Goal: Navigation & Orientation: Find specific page/section

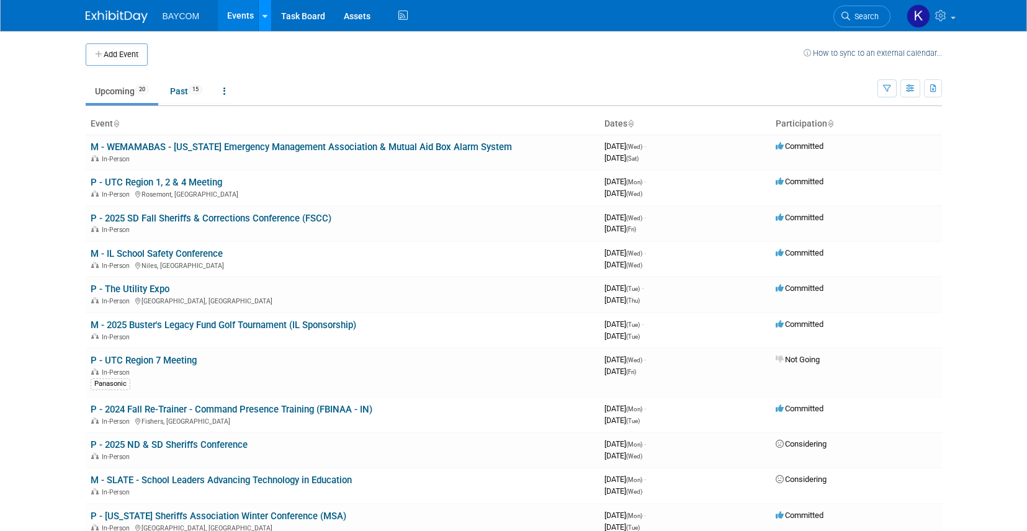
click at [264, 22] on link at bounding box center [264, 15] width 13 height 31
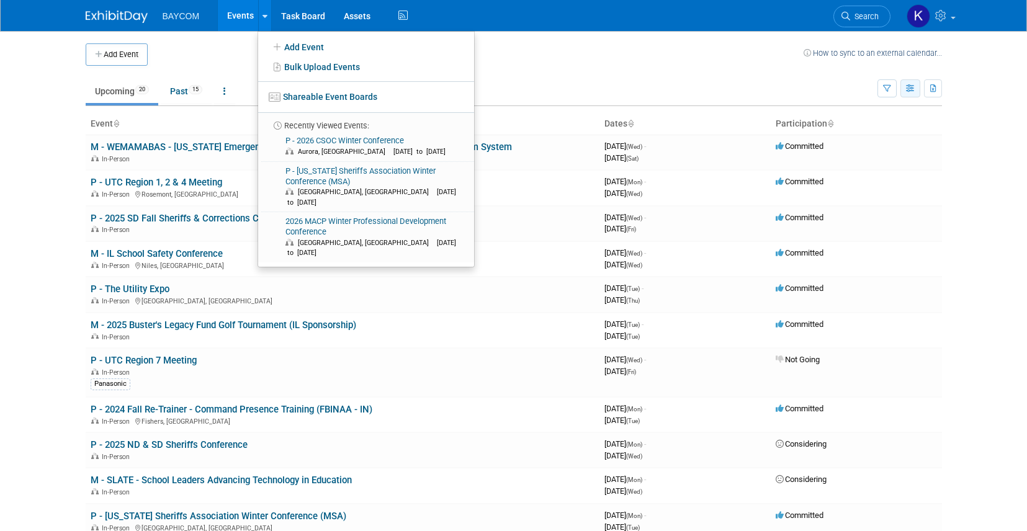
click at [906, 86] on icon "button" at bounding box center [910, 89] width 9 height 8
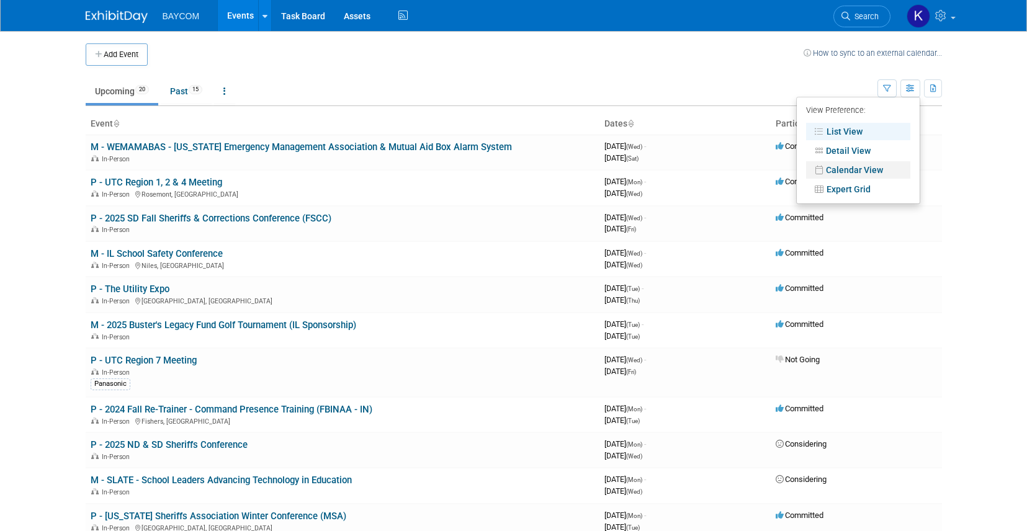
click at [856, 169] on link "Calendar View" at bounding box center [858, 169] width 104 height 17
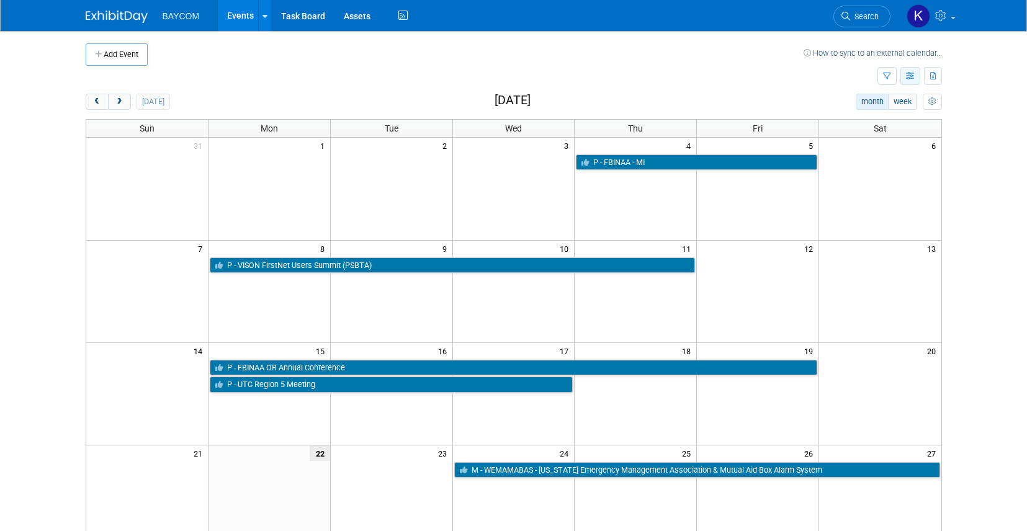
click at [908, 78] on icon "button" at bounding box center [910, 77] width 9 height 8
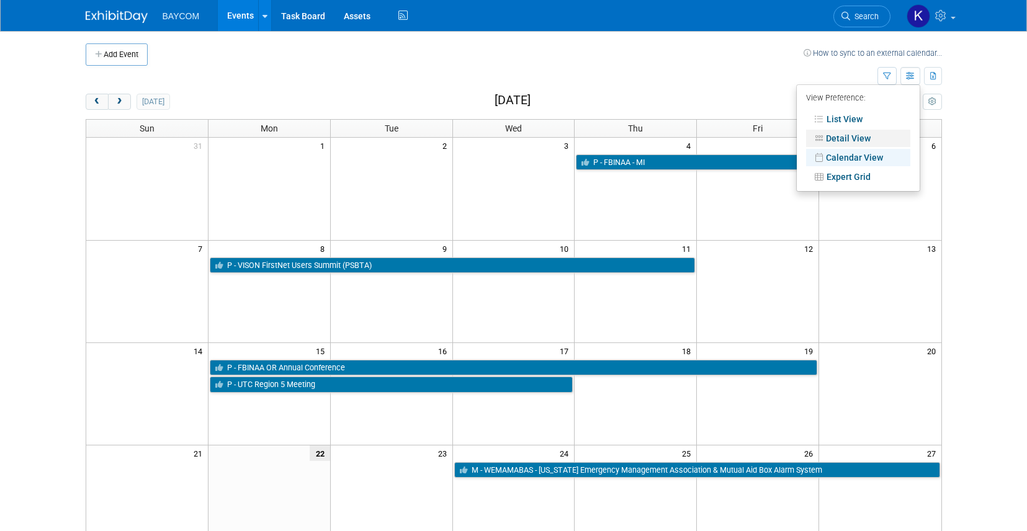
click at [856, 135] on link "Detail View" at bounding box center [858, 138] width 104 height 17
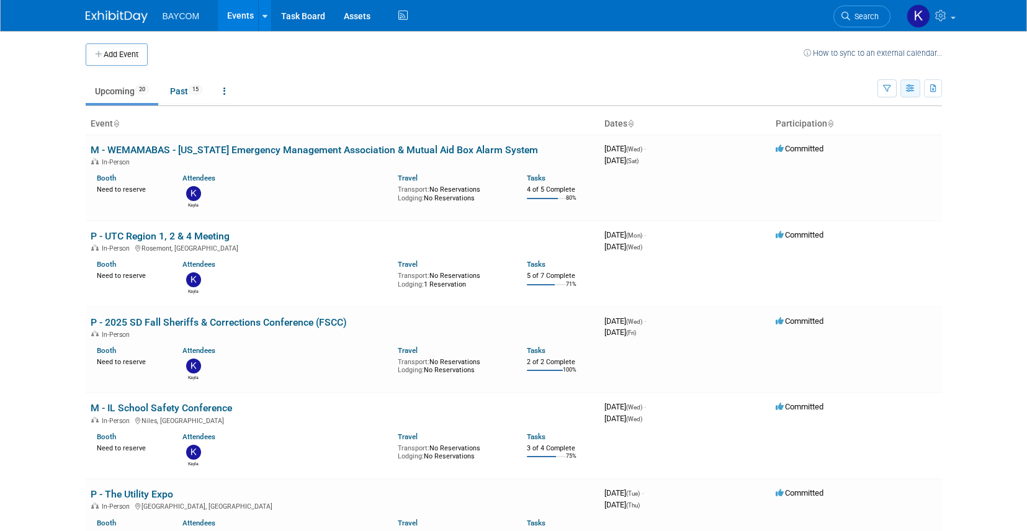
click at [907, 86] on icon "button" at bounding box center [910, 89] width 9 height 8
click at [850, 188] on link "Expert Grid" at bounding box center [858, 189] width 104 height 17
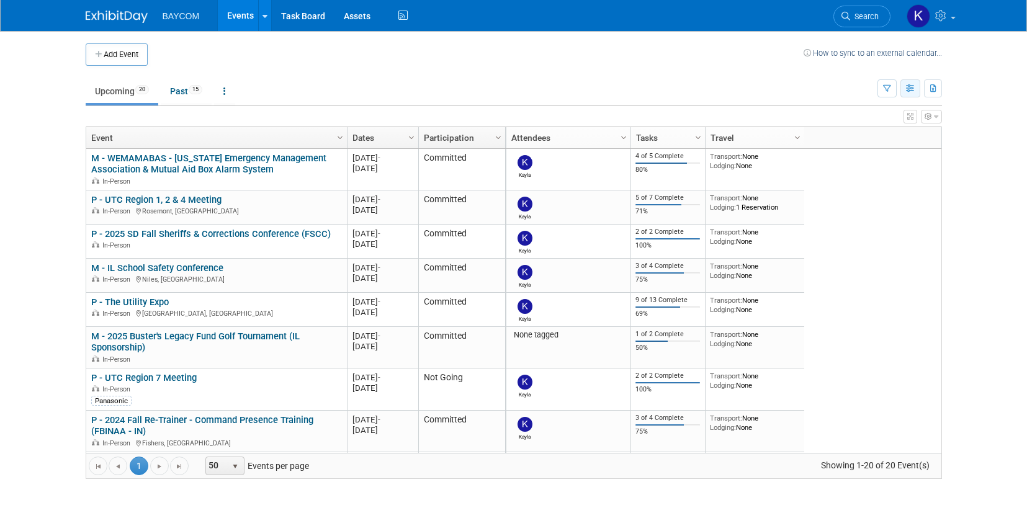
click at [906, 88] on icon "button" at bounding box center [910, 89] width 9 height 8
click at [843, 166] on link "Calendar View" at bounding box center [858, 169] width 104 height 17
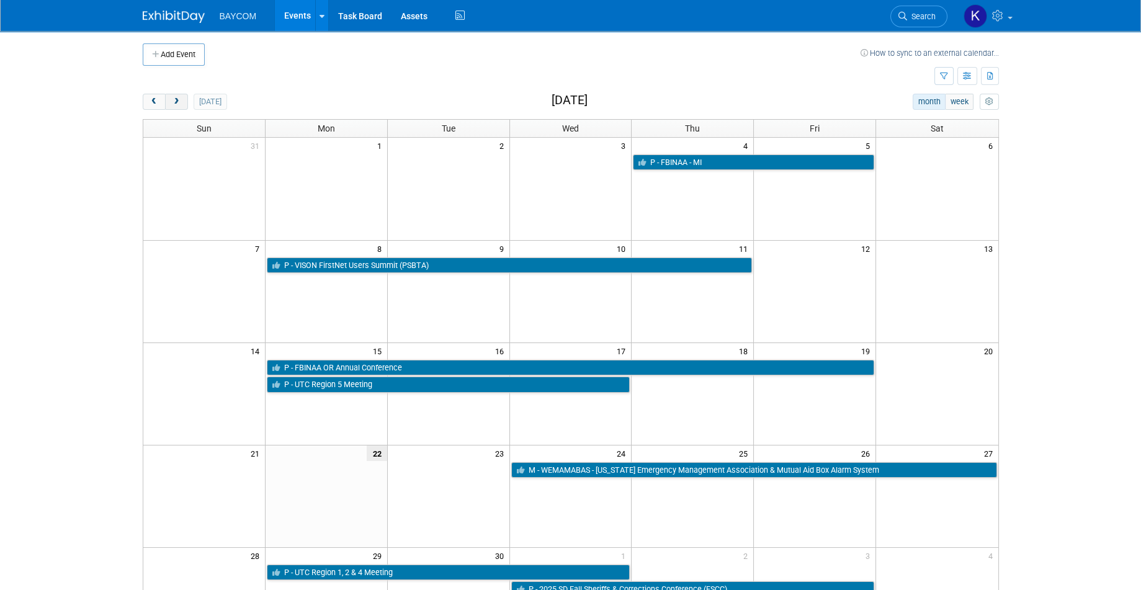
click at [179, 99] on span "next" at bounding box center [176, 102] width 9 height 8
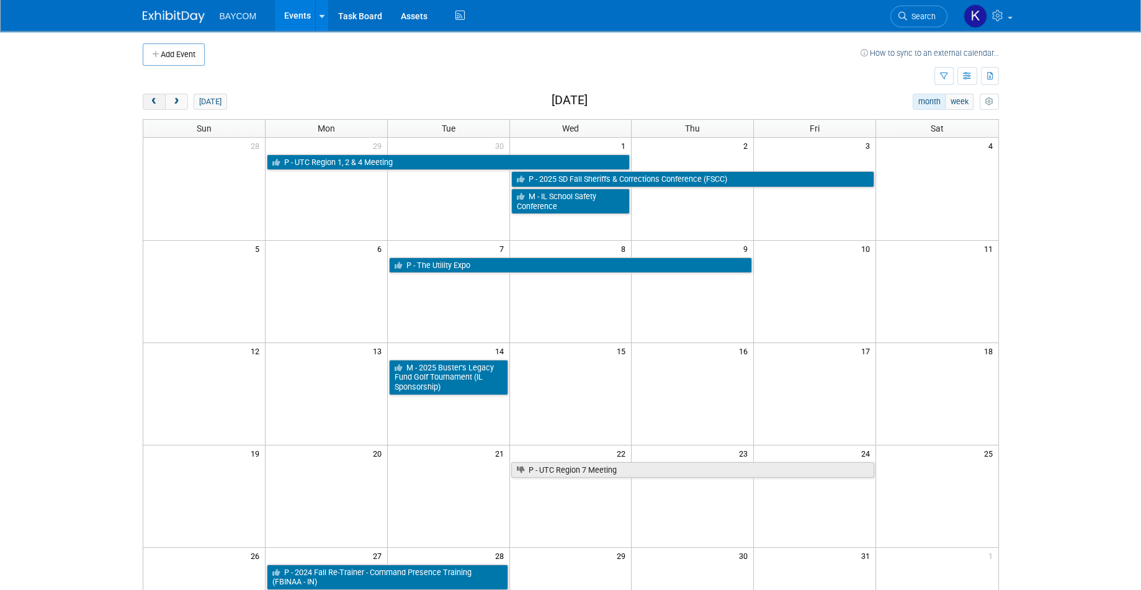
click at [150, 101] on span "prev" at bounding box center [154, 102] width 9 height 8
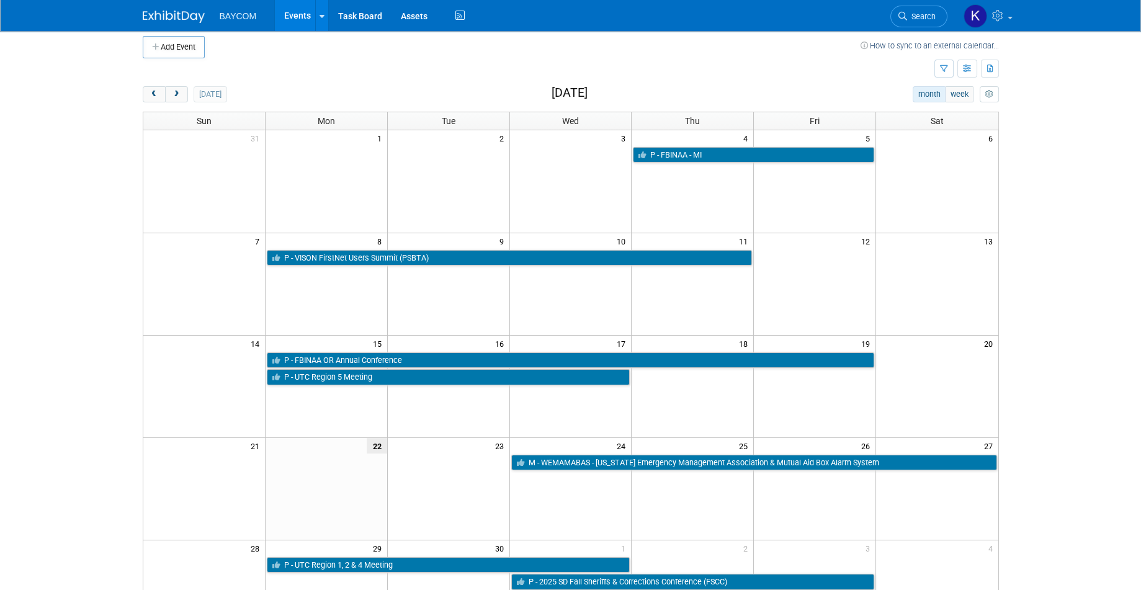
scroll to position [5, 0]
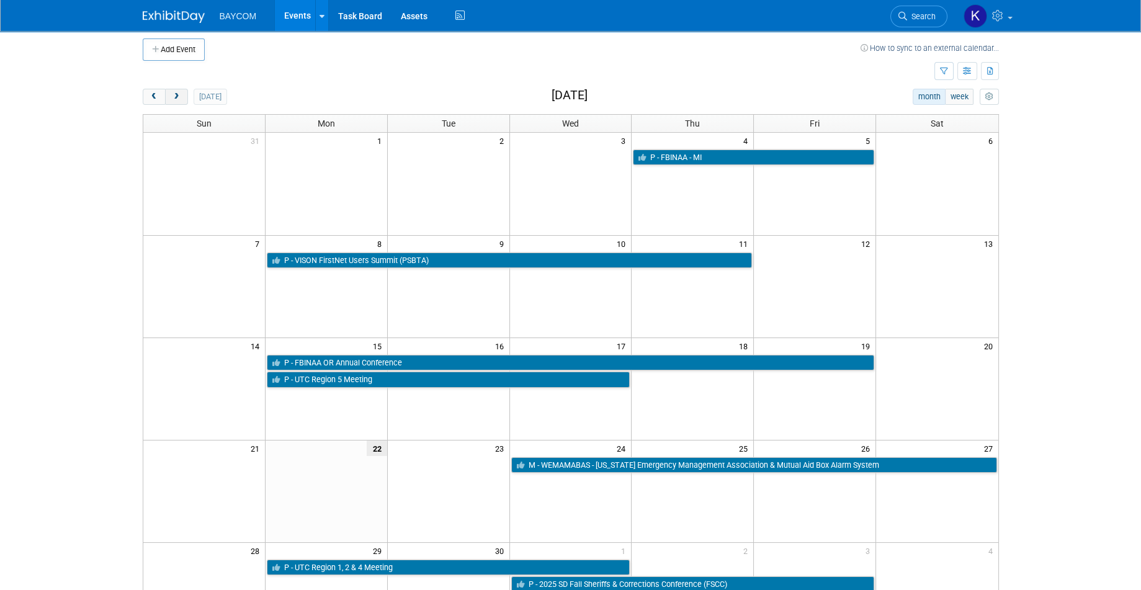
click at [179, 93] on span "next" at bounding box center [176, 97] width 9 height 8
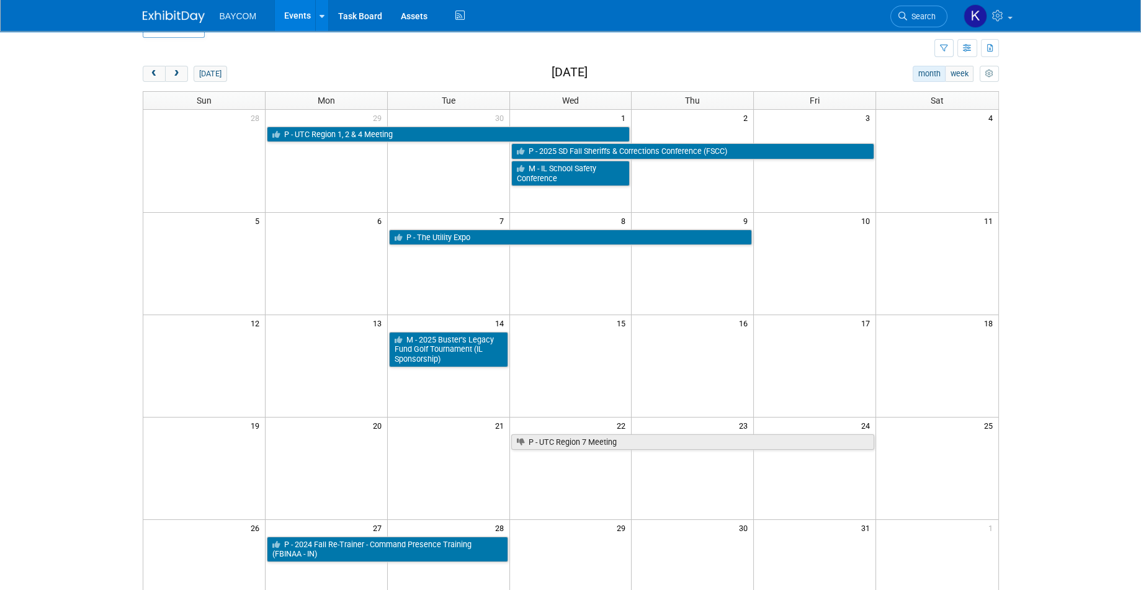
scroll to position [16, 0]
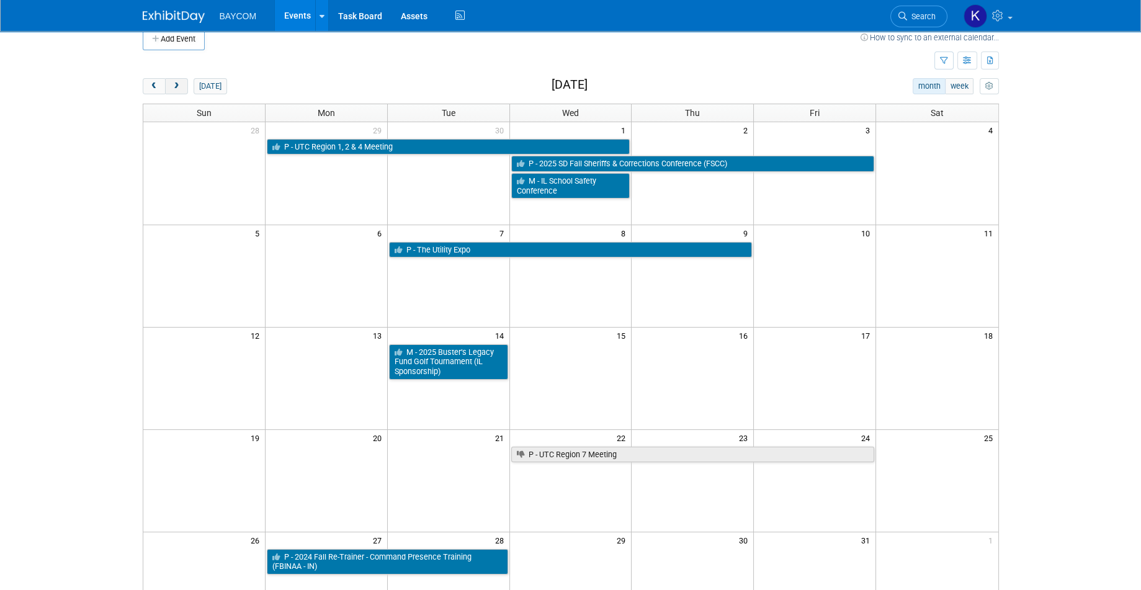
click at [176, 86] on span "next" at bounding box center [176, 87] width 9 height 8
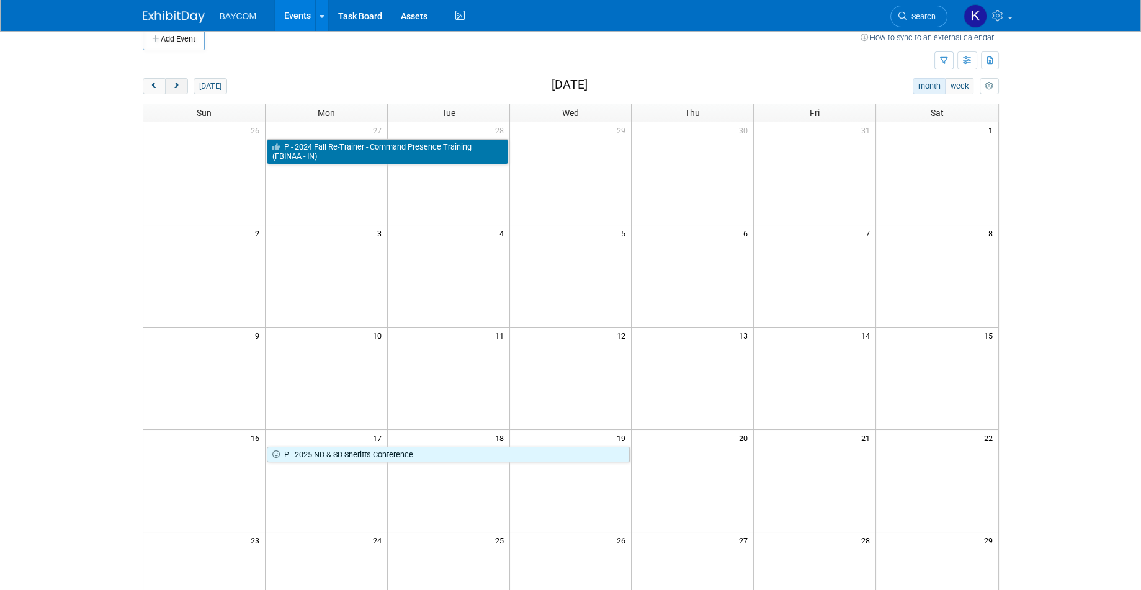
click at [176, 86] on span "next" at bounding box center [176, 87] width 9 height 8
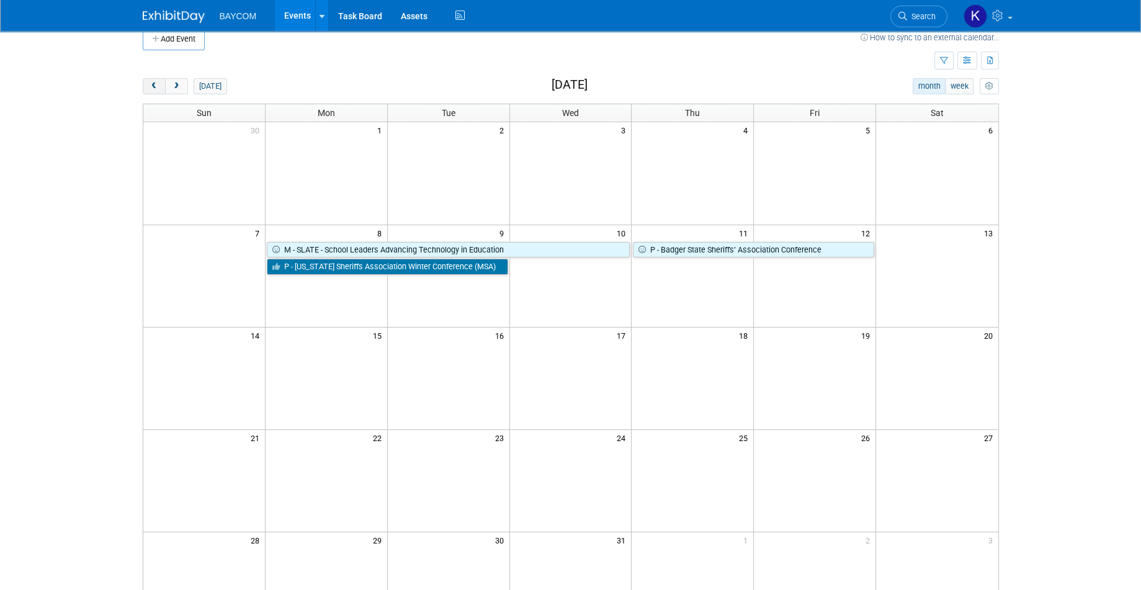
click at [150, 86] on span "prev" at bounding box center [154, 87] width 9 height 8
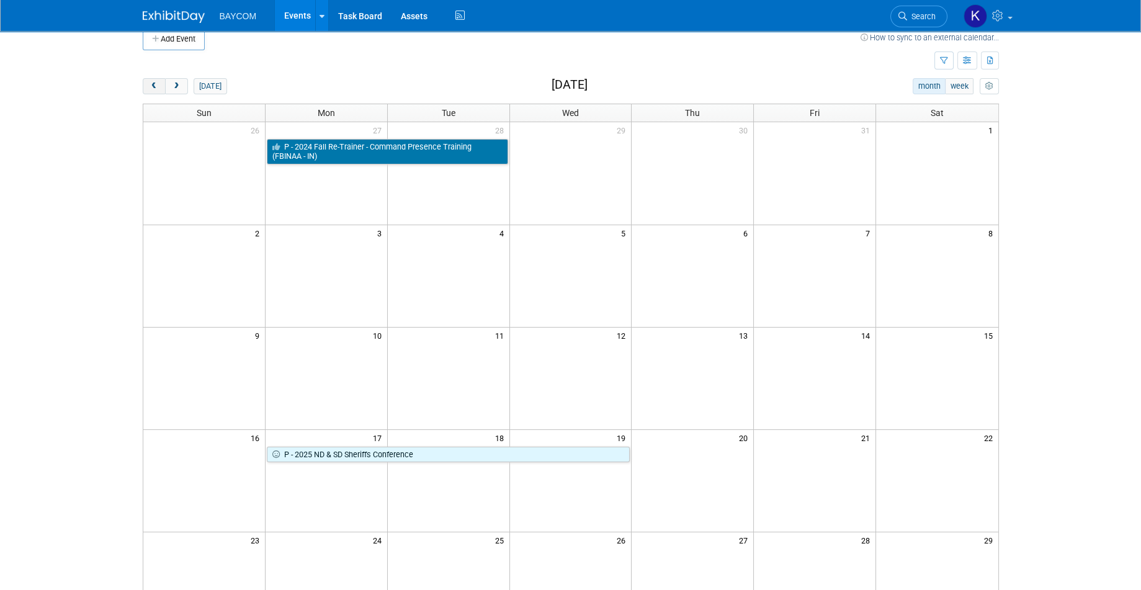
click at [150, 86] on span "prev" at bounding box center [154, 87] width 9 height 8
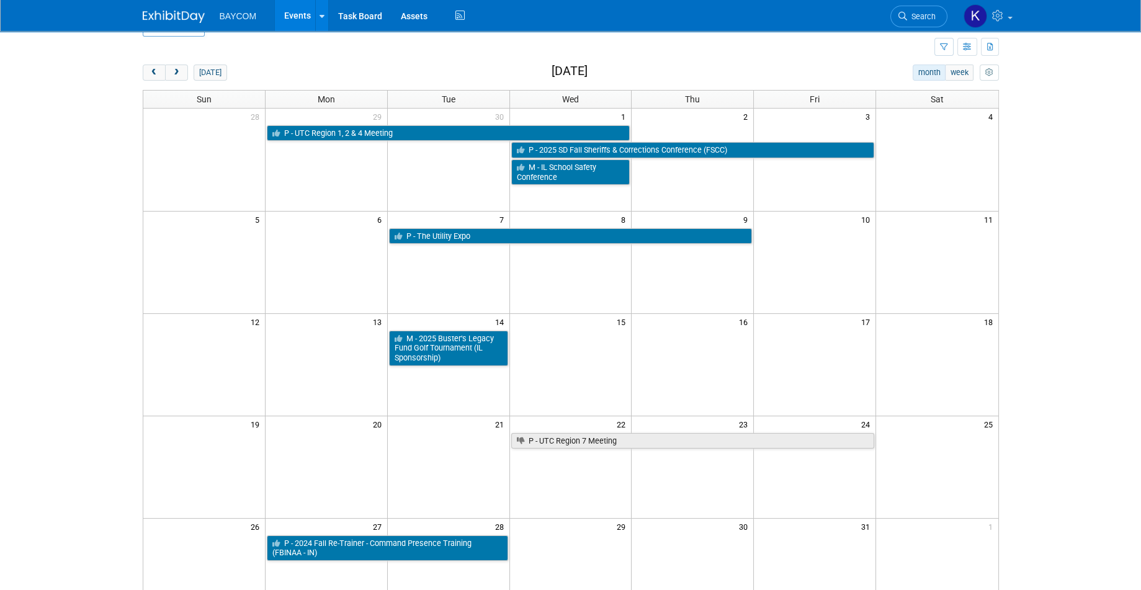
scroll to position [28, 0]
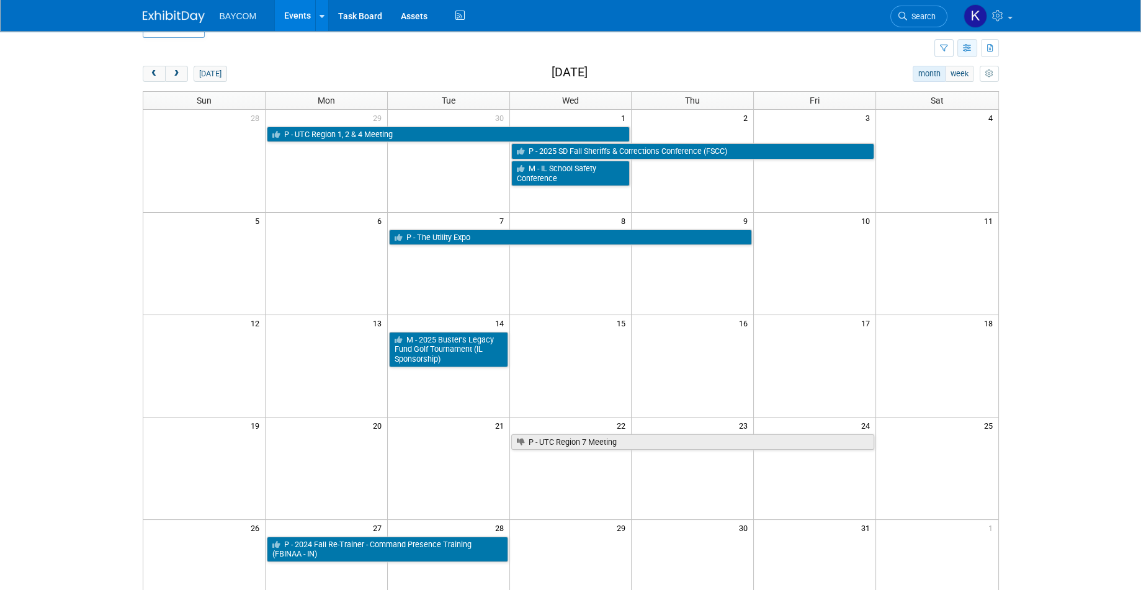
click at [964, 50] on icon "button" at bounding box center [967, 49] width 9 height 8
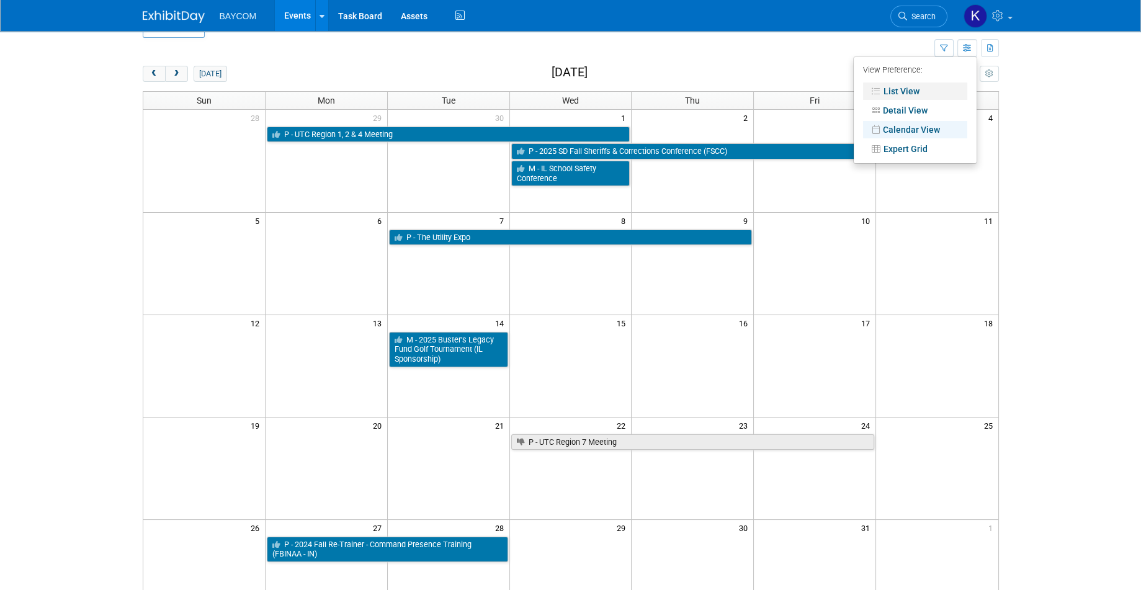
click at [903, 89] on link "List View" at bounding box center [915, 91] width 104 height 17
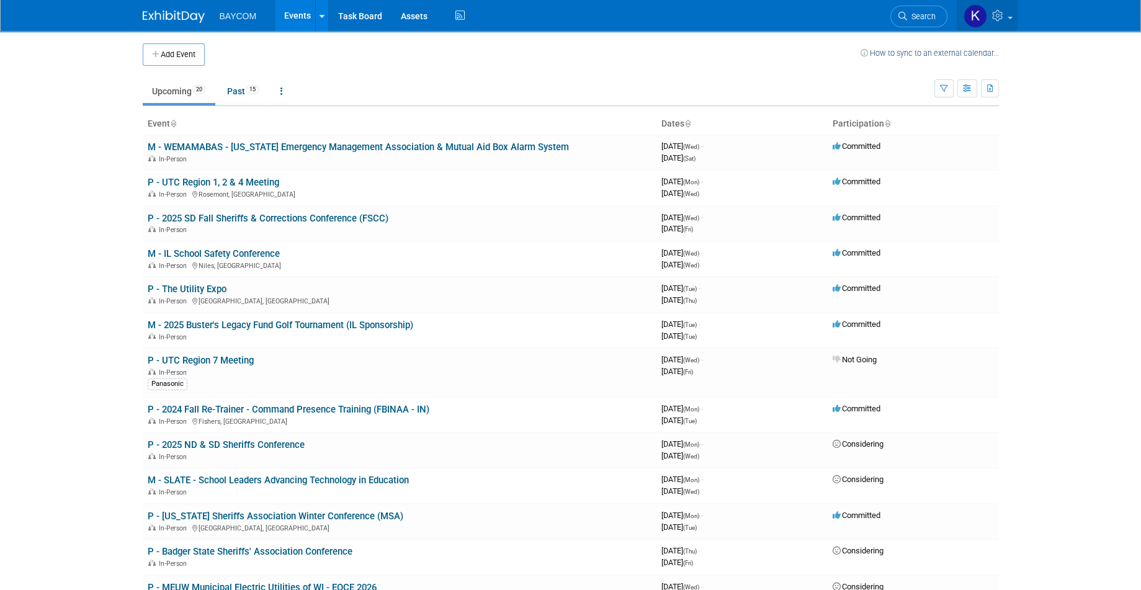
click at [1005, 17] on icon at bounding box center [999, 15] width 14 height 11
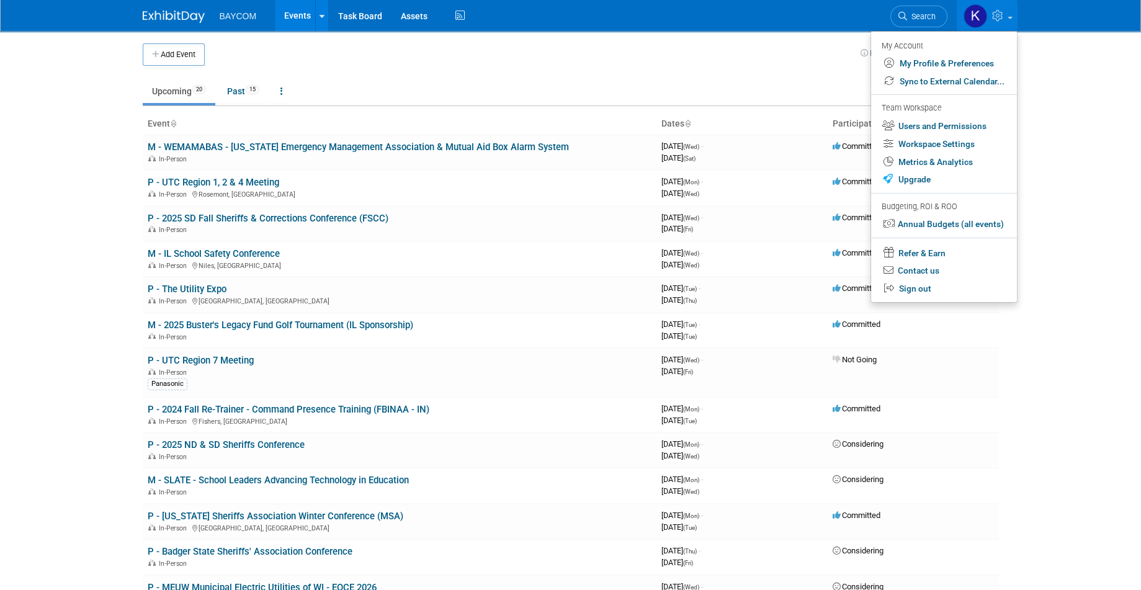
click at [1005, 17] on icon at bounding box center [999, 15] width 14 height 11
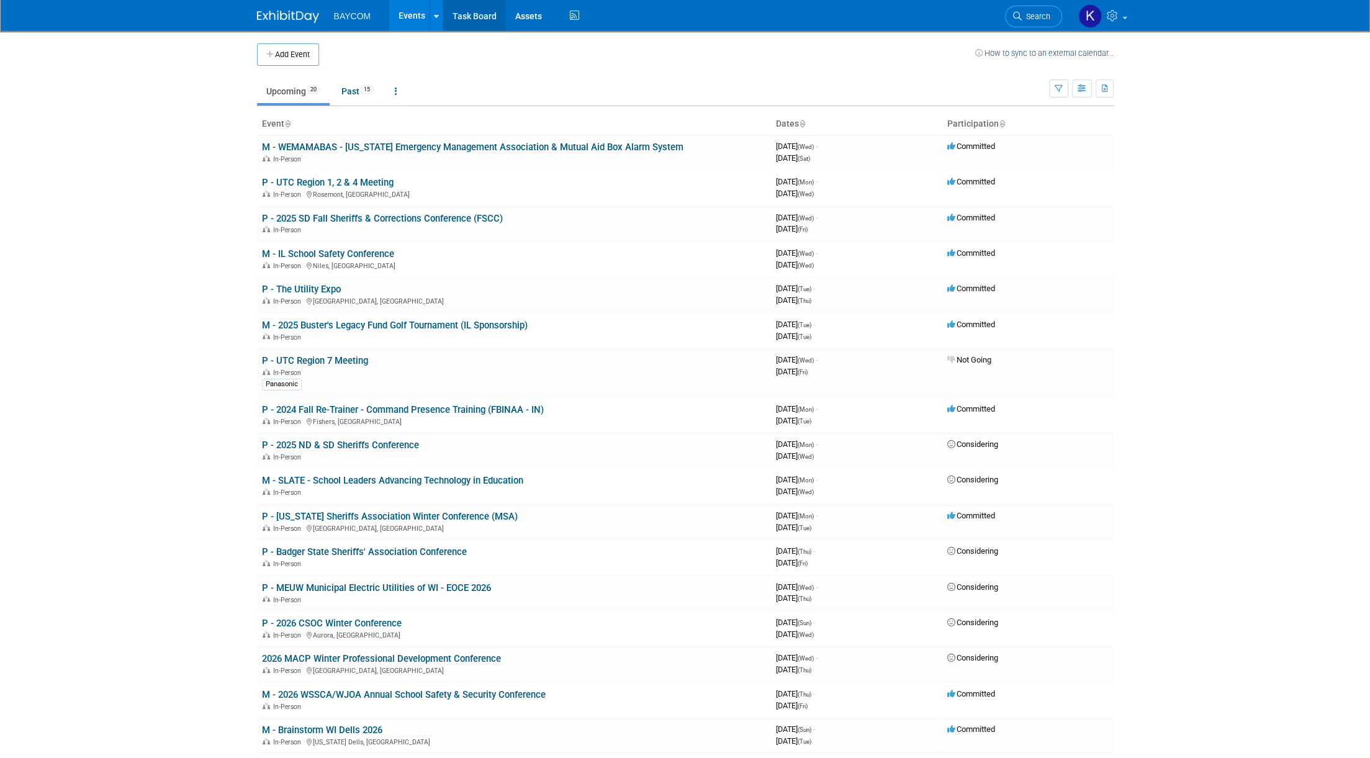
click at [470, 19] on link "Task Board" at bounding box center [474, 15] width 63 height 31
click at [302, 287] on link "P - The Utility Expo" at bounding box center [301, 289] width 79 height 11
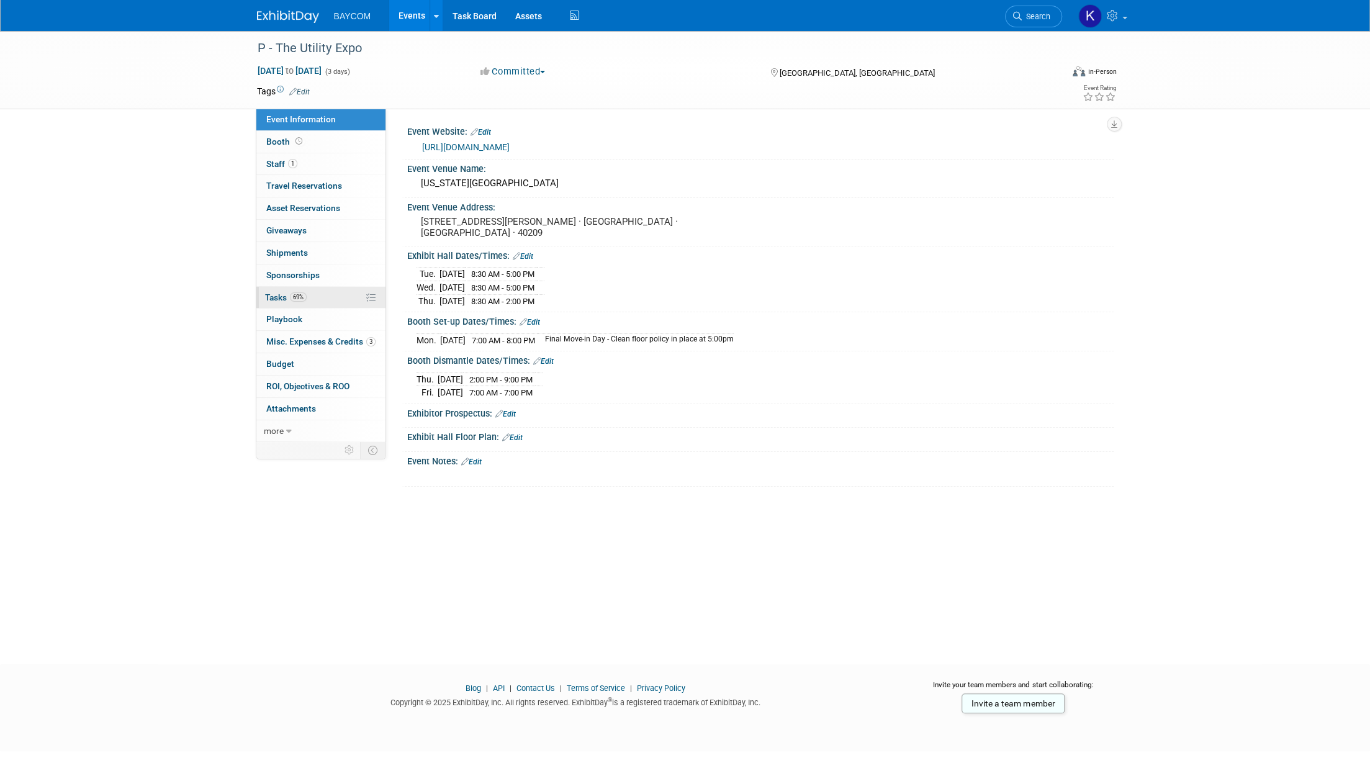
click at [296, 292] on span "69%" at bounding box center [298, 296] width 17 height 9
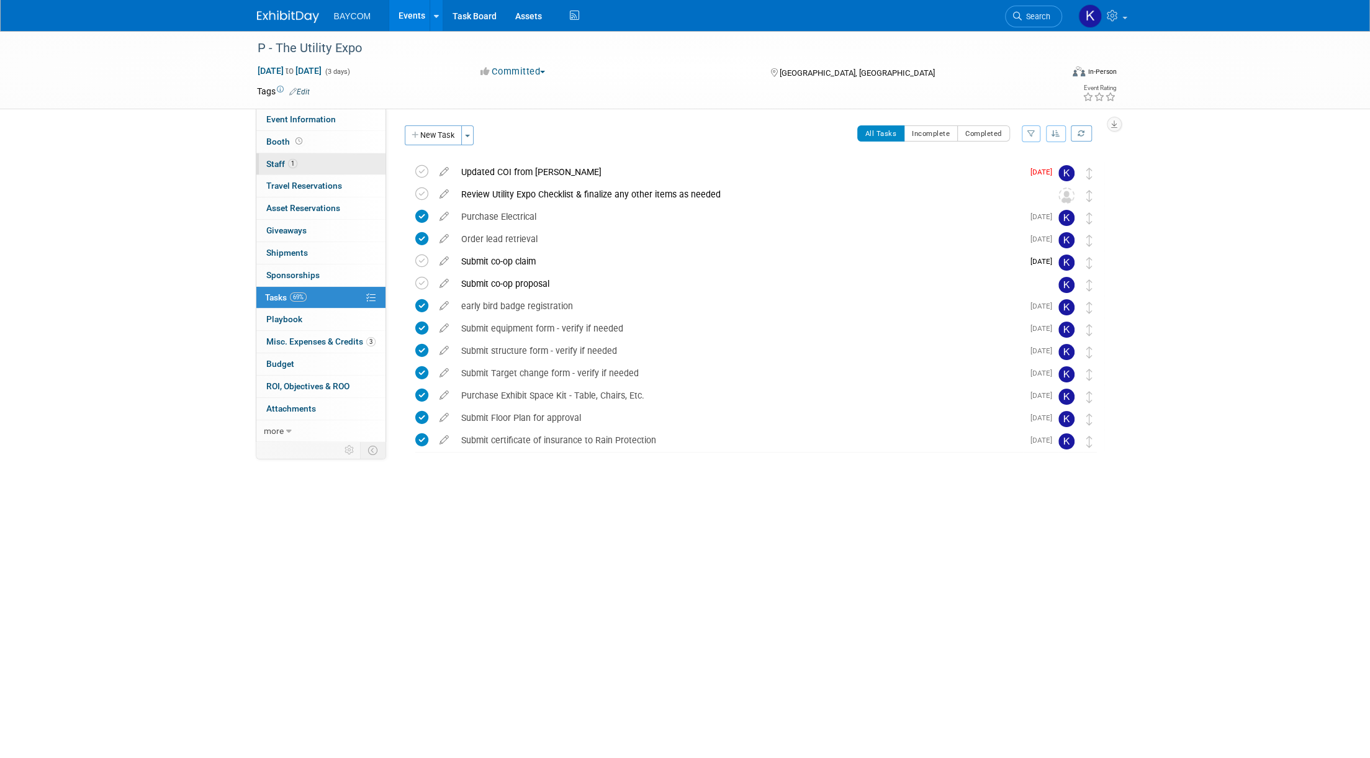
click at [319, 161] on link "1 Staff 1" at bounding box center [320, 164] width 129 height 22
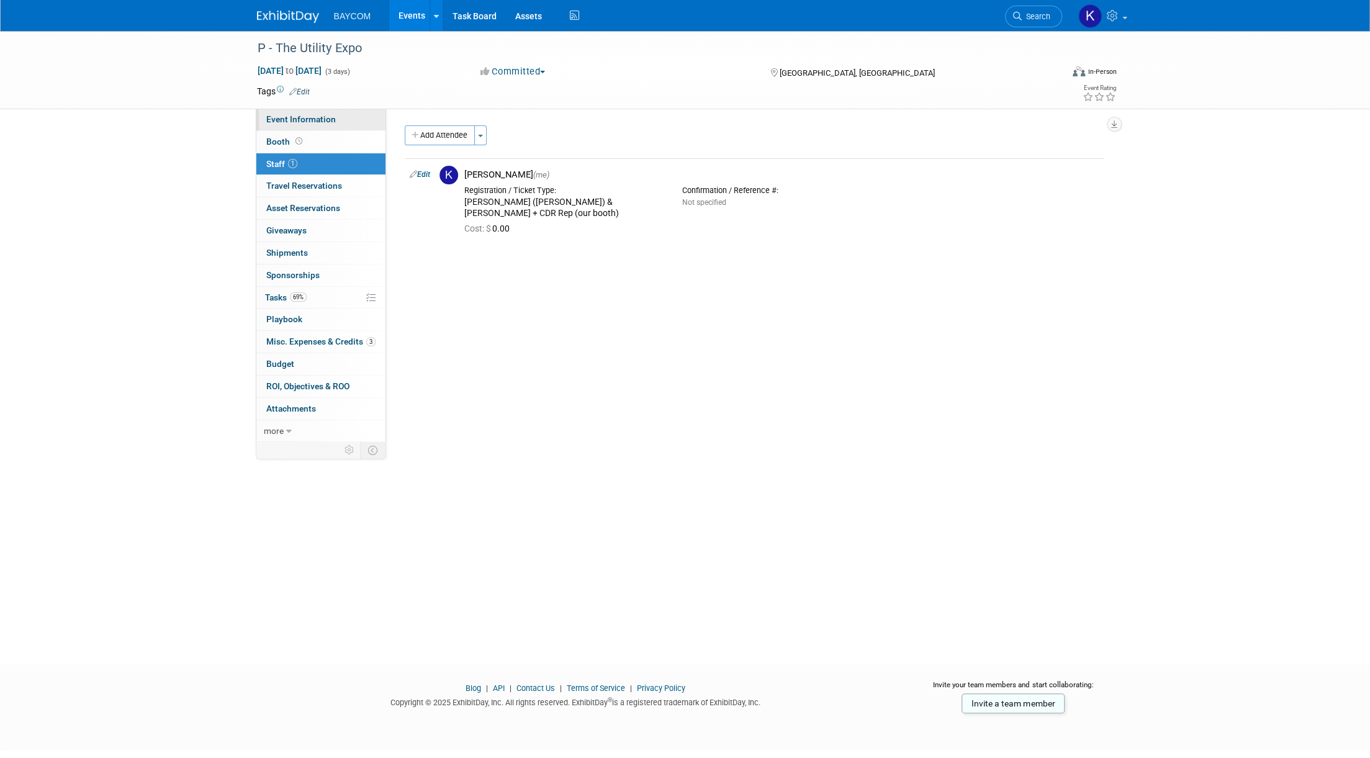
click at [317, 116] on span "Event Information" at bounding box center [301, 119] width 70 height 10
